Goal: Information Seeking & Learning: Learn about a topic

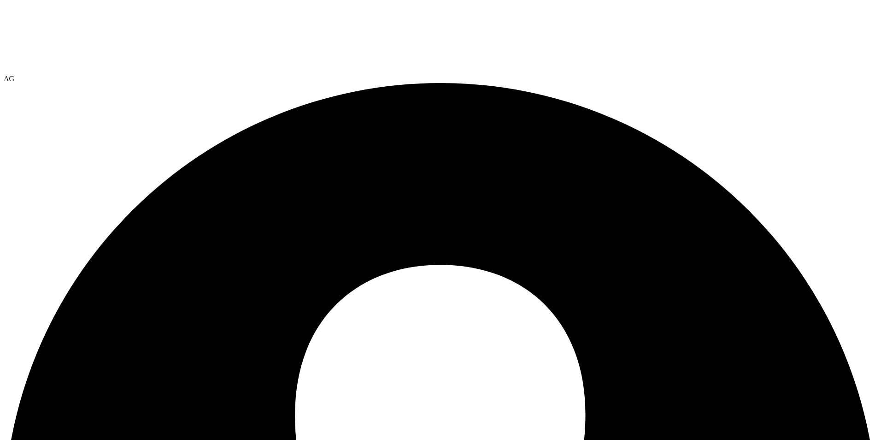
select select "USEast"
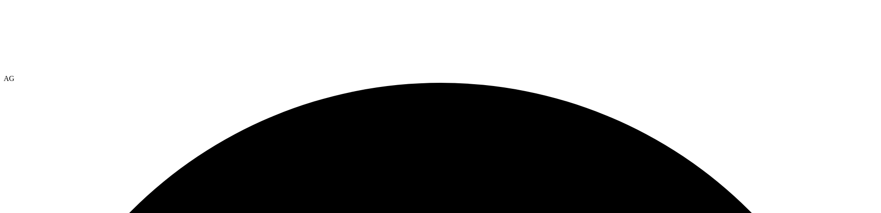
scroll to position [231, 0]
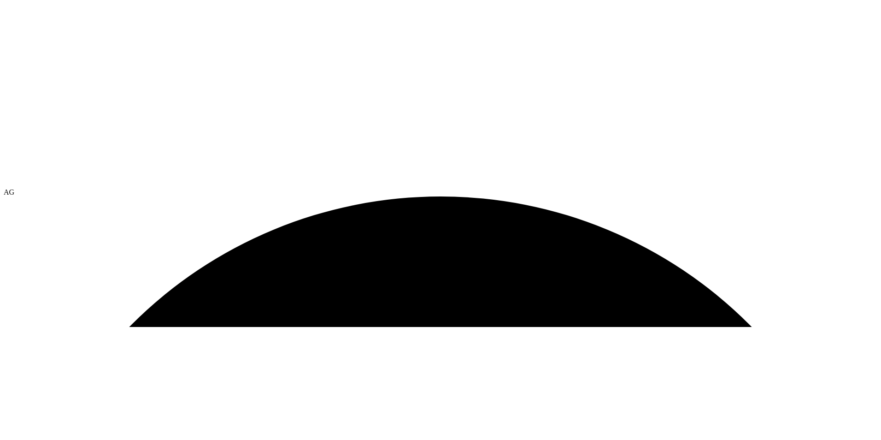
scroll to position [46, 0]
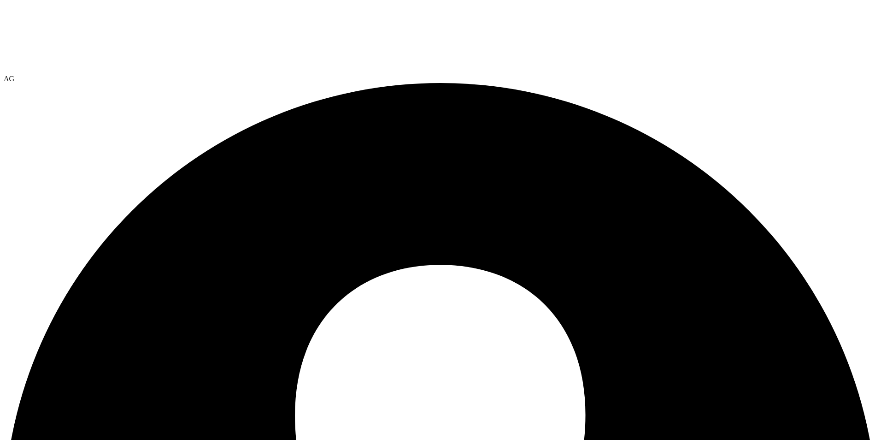
scroll to position [83, 0]
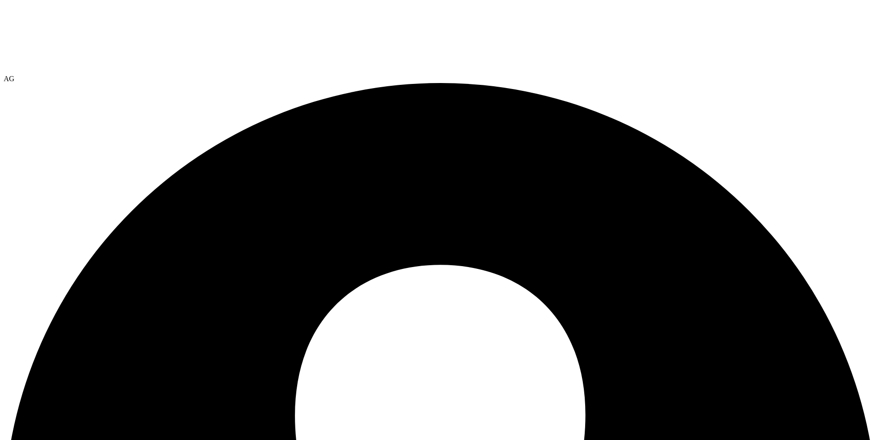
scroll to position [77, 0]
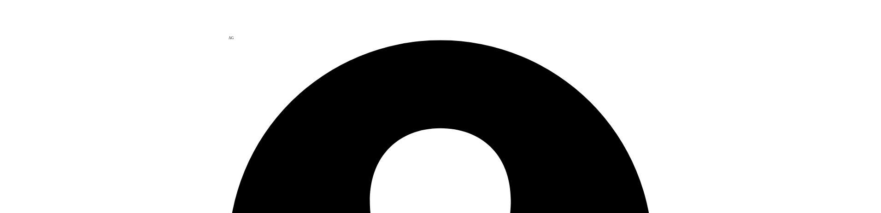
scroll to position [83, 0]
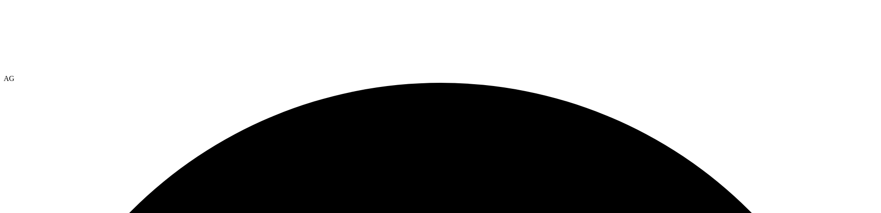
scroll to position [0, 0]
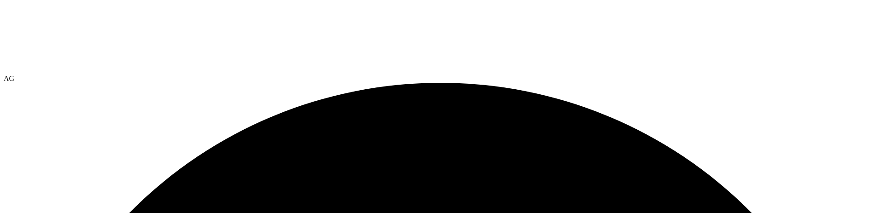
drag, startPoint x: 422, startPoint y: 158, endPoint x: 629, endPoint y: 171, distance: 207.0
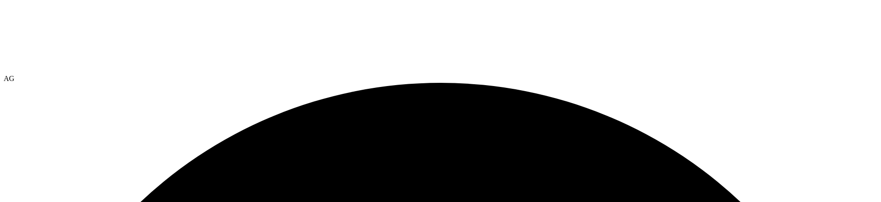
scroll to position [0, 13]
drag, startPoint x: 384, startPoint y: 157, endPoint x: 188, endPoint y: 151, distance: 196.9
drag, startPoint x: 792, startPoint y: 85, endPoint x: 800, endPoint y: 90, distance: 9.5
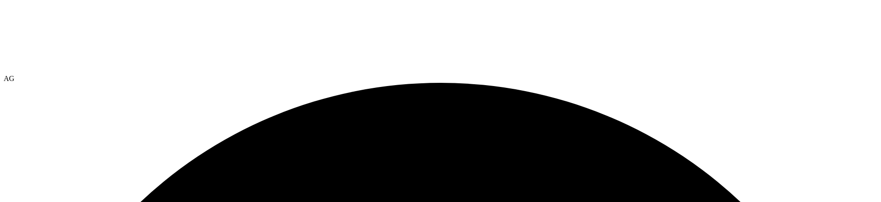
scroll to position [0, 170]
drag, startPoint x: 698, startPoint y: 157, endPoint x: 844, endPoint y: 156, distance: 145.2
drag, startPoint x: 849, startPoint y: 155, endPoint x: 863, endPoint y: 155, distance: 13.8
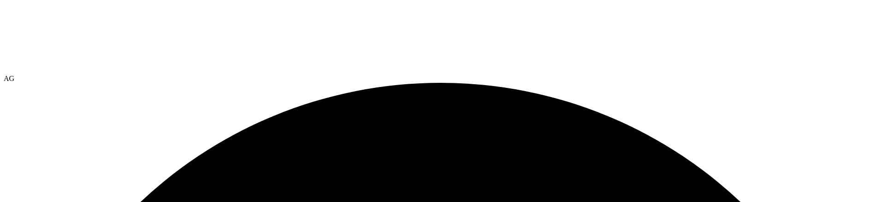
scroll to position [0, 163]
drag, startPoint x: 374, startPoint y: 155, endPoint x: 327, endPoint y: 156, distance: 47.0
drag, startPoint x: 365, startPoint y: 159, endPoint x: 315, endPoint y: 160, distance: 49.4
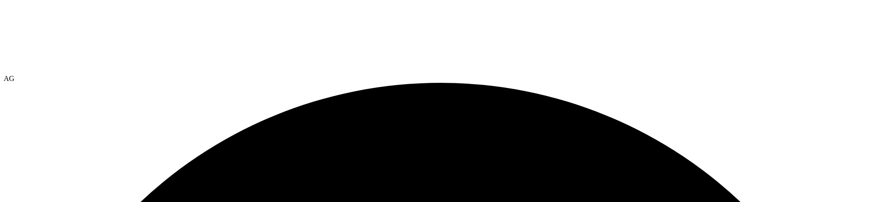
drag, startPoint x: 319, startPoint y: 157, endPoint x: 257, endPoint y: 164, distance: 62.6
drag, startPoint x: 262, startPoint y: 156, endPoint x: 230, endPoint y: 157, distance: 32.3
